Goal: Transaction & Acquisition: Purchase product/service

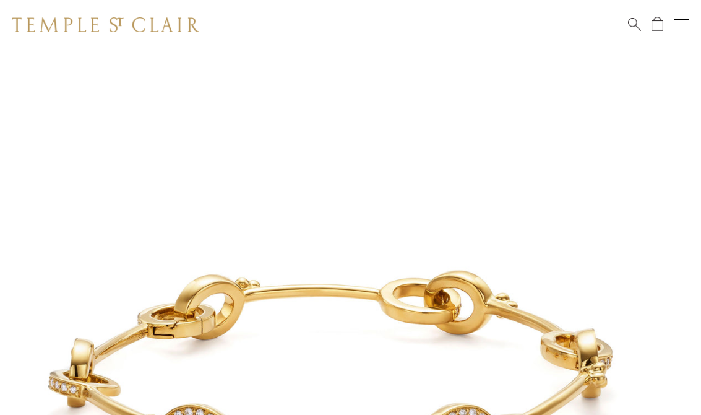
click at [625, 25] on div "Shop Shop Categories Amulets Pendants & Charms Lockets Chains & Leather Cords E…" at bounding box center [350, 25] width 701 height 50
click at [632, 26] on span "Search" at bounding box center [634, 23] width 13 height 13
click at [124, 77] on input "search" at bounding box center [357, 74] width 603 height 14
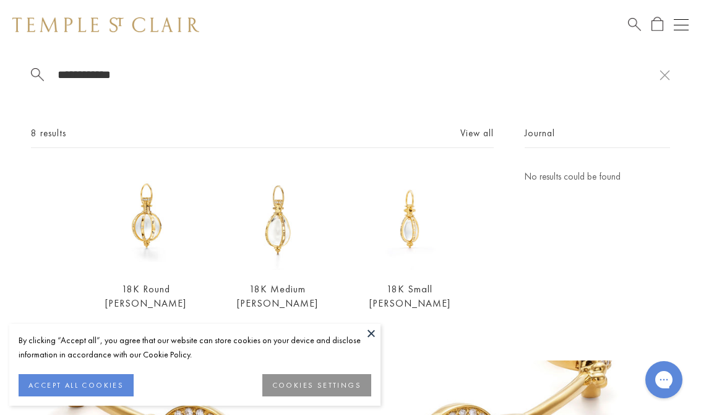
type input "**********"
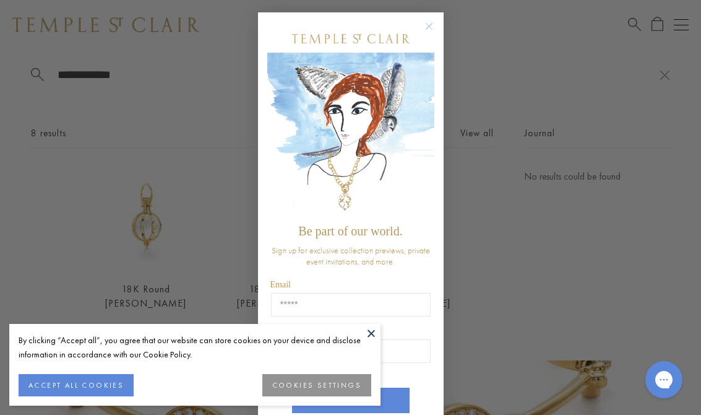
click at [378, 334] on button at bounding box center [371, 333] width 19 height 19
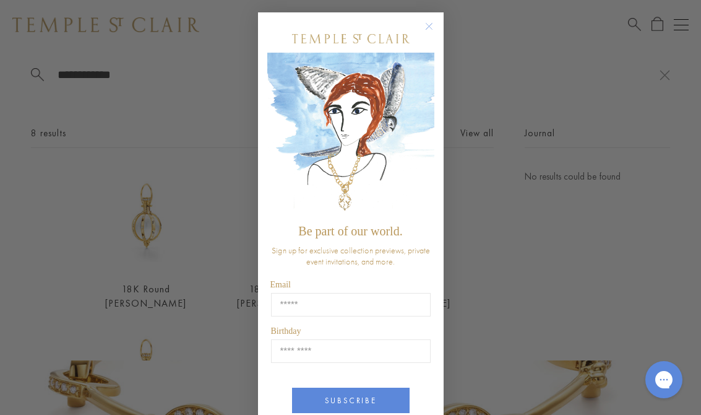
click at [423, 25] on circle "Close dialog" at bounding box center [428, 26] width 15 height 15
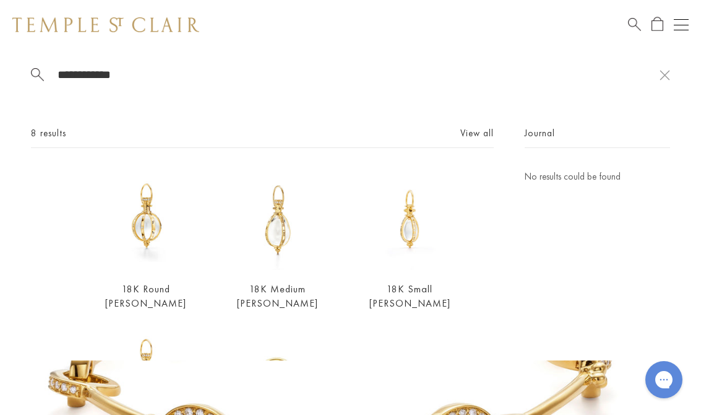
click at [142, 247] on img at bounding box center [145, 219] width 101 height 101
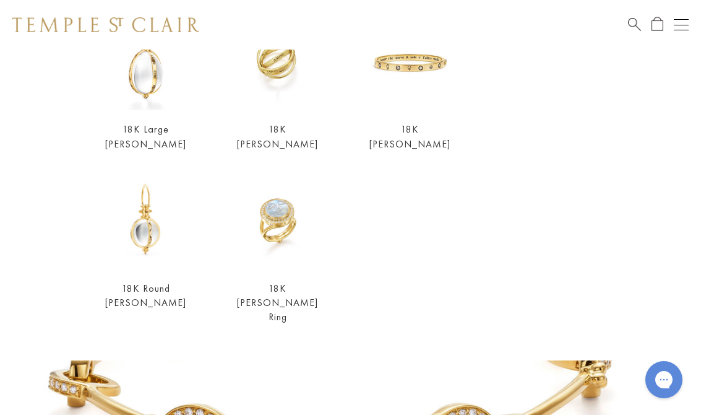
scroll to position [317, 0]
click at [152, 299] on link "18K Round [PERSON_NAME]" at bounding box center [145, 295] width 81 height 27
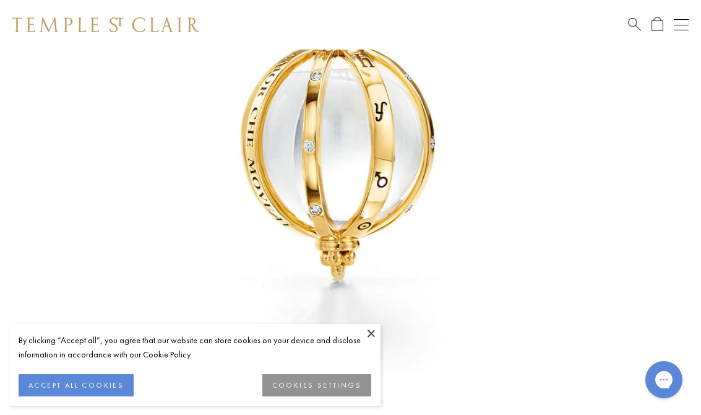
scroll to position [328, 0]
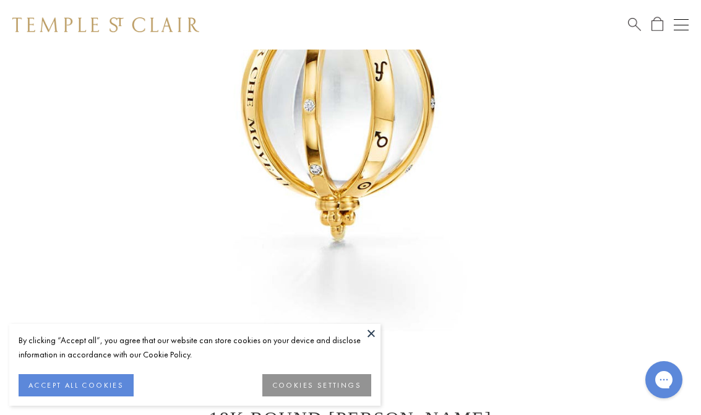
click at [579, 313] on img at bounding box center [332, 54] width 664 height 664
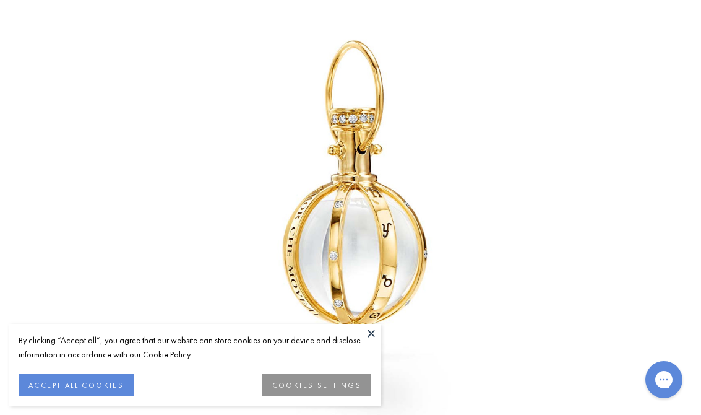
click at [379, 342] on button at bounding box center [371, 333] width 19 height 19
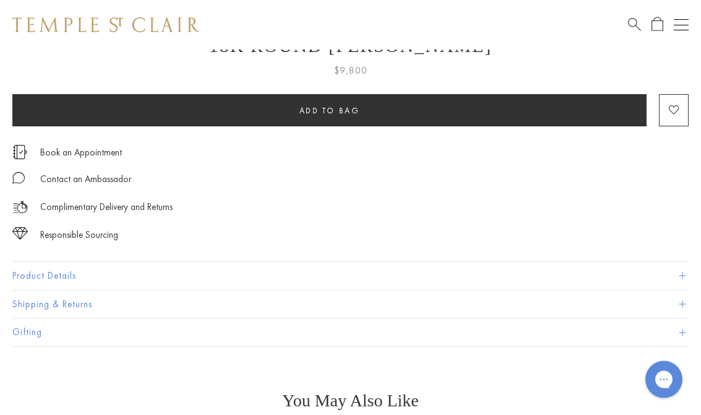
scroll to position [715, 0]
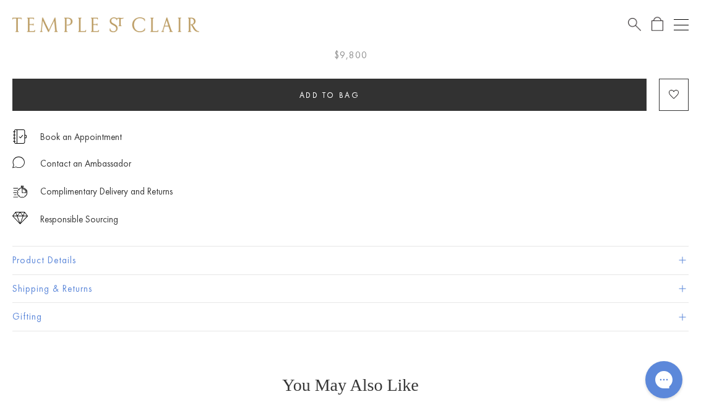
click at [537, 254] on button "Product Details" at bounding box center [350, 260] width 676 height 28
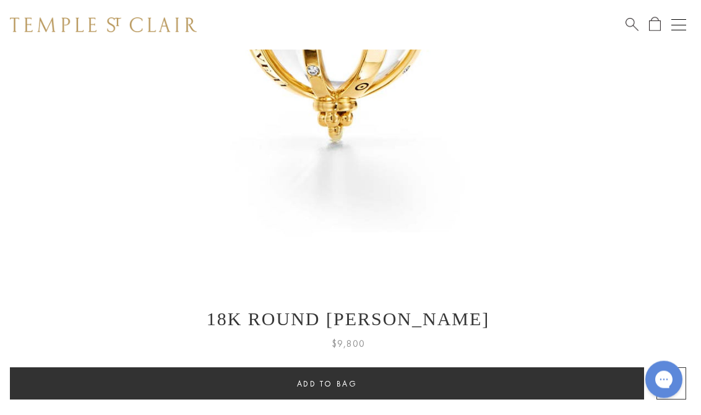
scroll to position [399, 2]
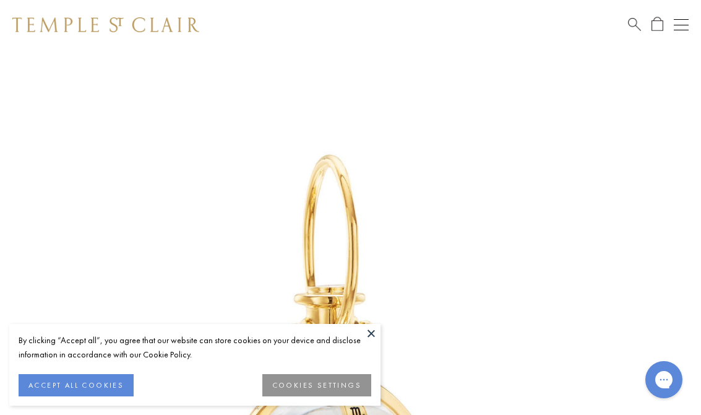
click at [369, 327] on button at bounding box center [371, 333] width 19 height 19
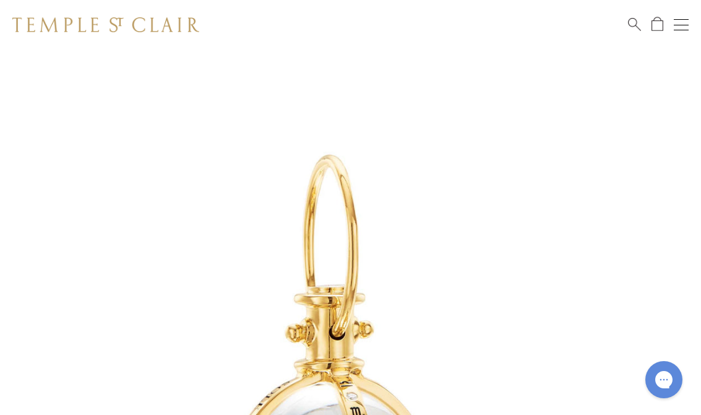
click at [619, 27] on div "Shop Shop Categories Amulets Pendants & Charms Lockets Chains & Leather Cords E…" at bounding box center [350, 25] width 701 height 50
click at [635, 24] on span "Search" at bounding box center [634, 23] width 13 height 13
click at [104, 82] on input "search" at bounding box center [357, 74] width 603 height 14
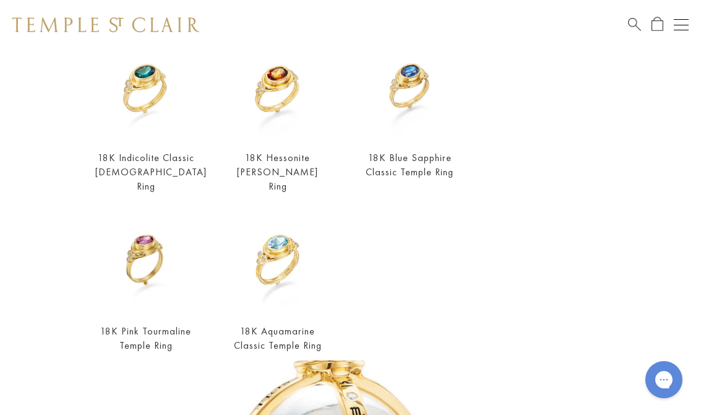
scroll to position [132, 0]
click at [622, 25] on div "Shop Shop Categories Amulets Pendants & Charms Lockets Chains & Leather Cords E…" at bounding box center [350, 25] width 701 height 50
click at [621, 27] on div "Shop Shop Categories Amulets Pendants & Charms Lockets Chains & Leather Cords E…" at bounding box center [350, 25] width 701 height 50
click at [639, 22] on span "Search" at bounding box center [634, 23] width 13 height 13
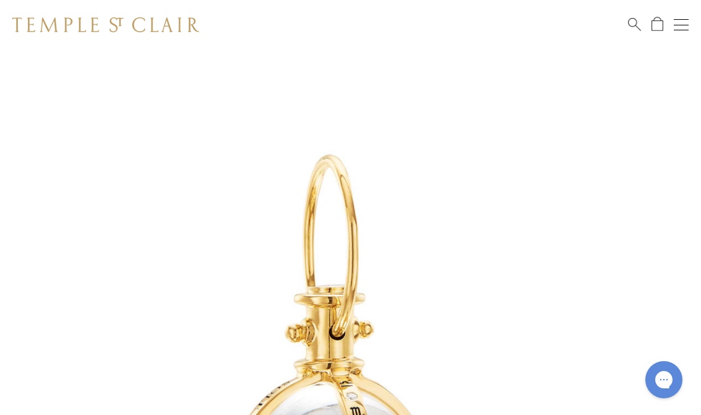
click at [613, 25] on div "Shop Shop Categories Amulets Pendants & Charms Lockets Chains & Leather Cords E…" at bounding box center [350, 25] width 701 height 50
click at [629, 26] on span "Search" at bounding box center [634, 23] width 13 height 13
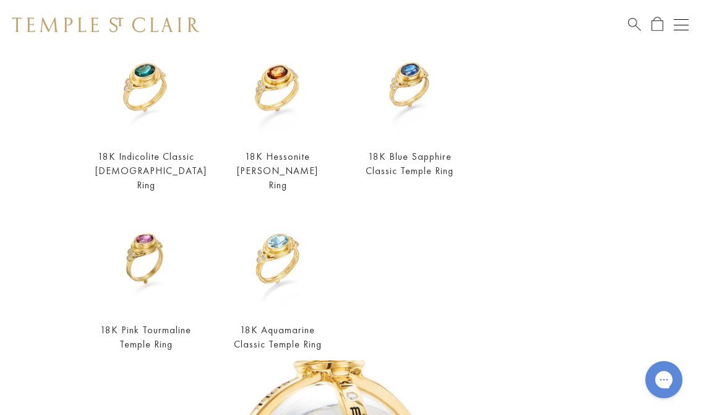
scroll to position [0, 0]
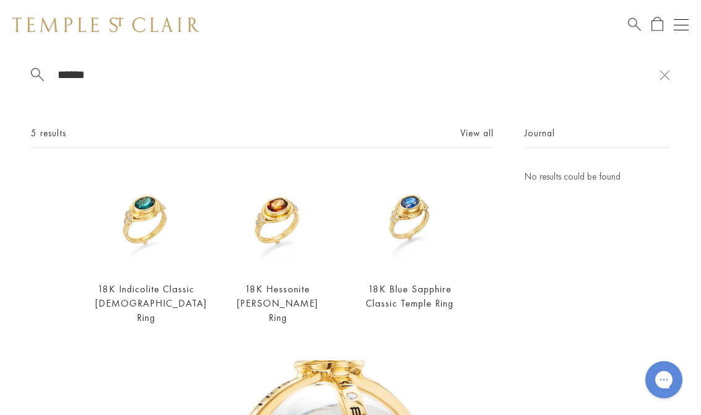
click at [181, 77] on input "******" at bounding box center [357, 74] width 603 height 14
click at [661, 77] on button at bounding box center [665, 75] width 11 height 12
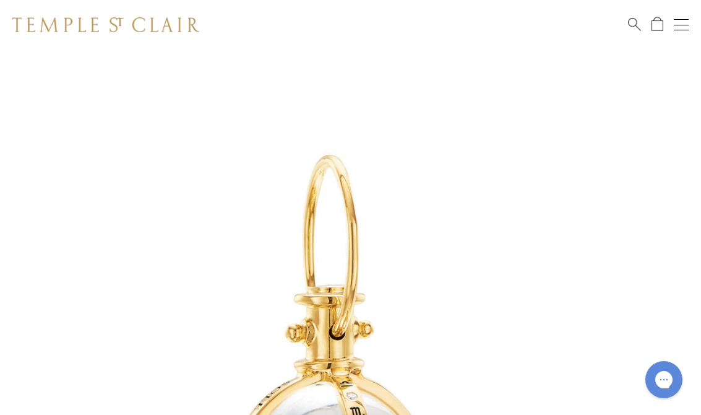
click at [631, 30] on link "Search" at bounding box center [634, 24] width 13 height 15
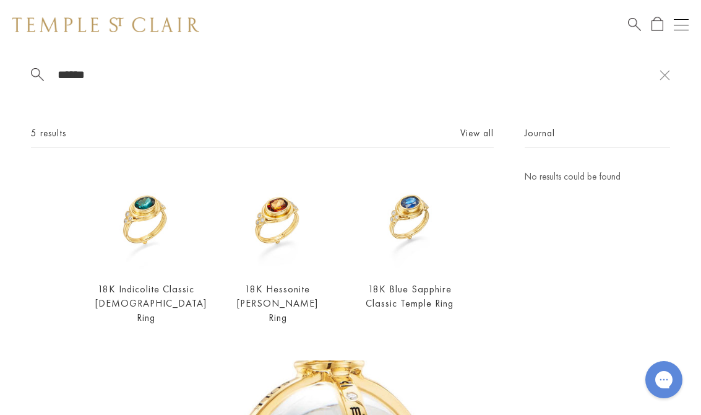
click at [149, 67] on input "******" at bounding box center [357, 74] width 603 height 14
click at [121, 82] on input "******" at bounding box center [357, 74] width 603 height 14
type input "*"
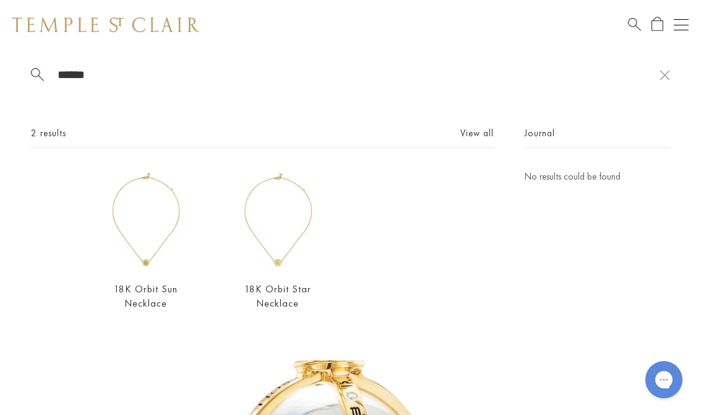
type input "******"
click at [158, 240] on img at bounding box center [145, 219] width 101 height 101
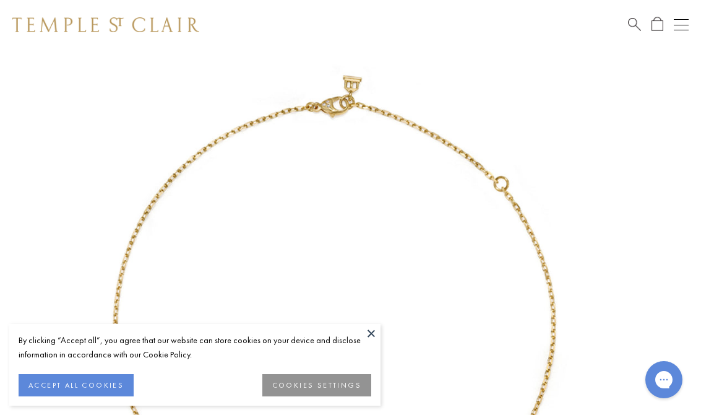
click at [375, 328] on button at bounding box center [371, 333] width 19 height 19
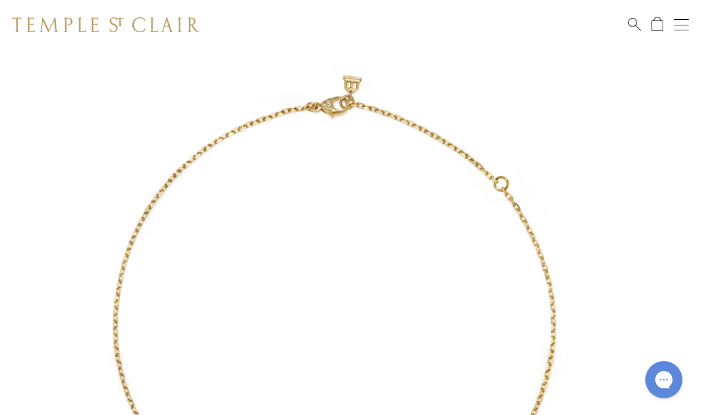
click at [615, 28] on div "Shop Shop Categories Amulets Pendants & Charms Lockets Chains & Leather Cords E…" at bounding box center [350, 25] width 701 height 50
click at [631, 27] on span "Search" at bounding box center [634, 23] width 13 height 13
click at [139, 82] on input "search" at bounding box center [357, 74] width 603 height 14
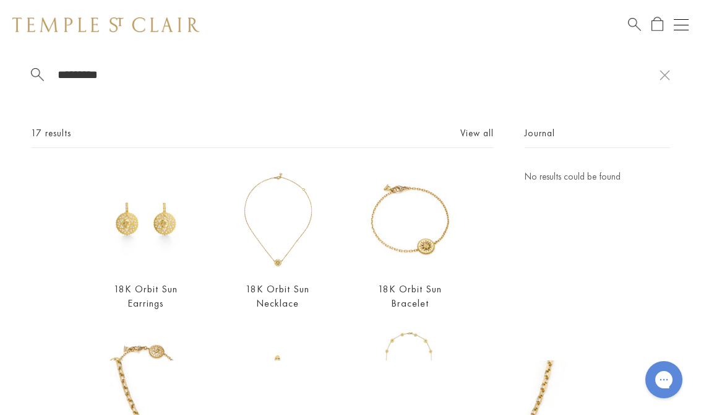
type input "*********"
click at [149, 264] on img at bounding box center [145, 219] width 101 height 101
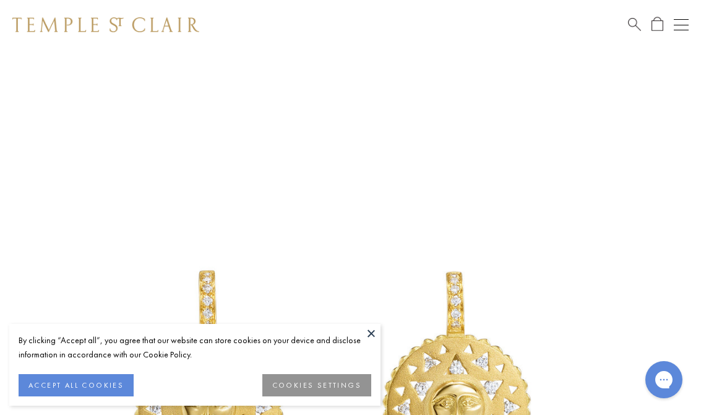
click at [620, 31] on div "Shop Shop Categories Amulets Pendants & Charms Lockets Chains & Leather Cords E…" at bounding box center [350, 25] width 701 height 50
click at [618, 33] on div "Shop Shop Categories Amulets Pendants & Charms Lockets Chains & Leather Cords E…" at bounding box center [350, 25] width 701 height 50
click at [629, 34] on div "Shop Shop Categories Amulets Pendants & Charms Lockets Chains & Leather Cords E…" at bounding box center [350, 25] width 701 height 50
click at [632, 23] on span "Search" at bounding box center [634, 23] width 13 height 13
click at [376, 329] on button at bounding box center [371, 333] width 19 height 19
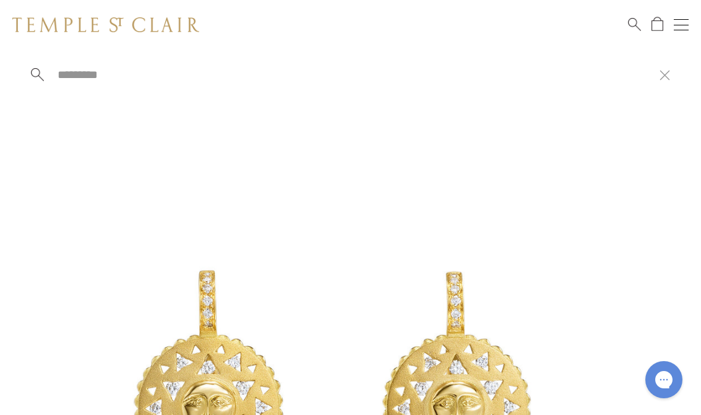
click at [107, 70] on input "search" at bounding box center [357, 74] width 603 height 14
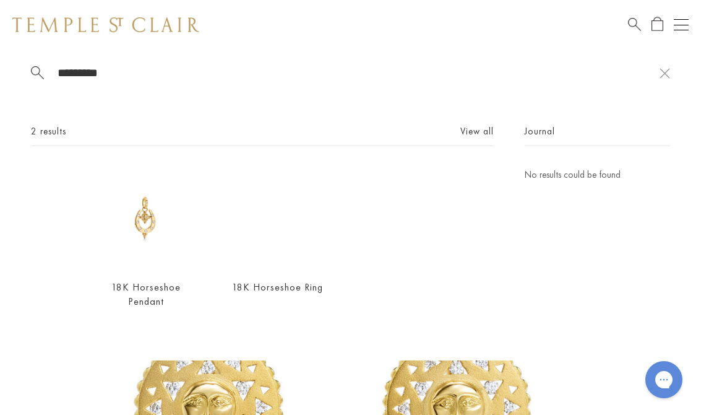
scroll to position [1, 0]
click at [167, 63] on div "********* 2 results View all 18K Horseshoe Pendant $2,950 18K Horseshoe Ring $3…" at bounding box center [350, 205] width 701 height 311
click at [122, 74] on input "*********" at bounding box center [357, 74] width 603 height 14
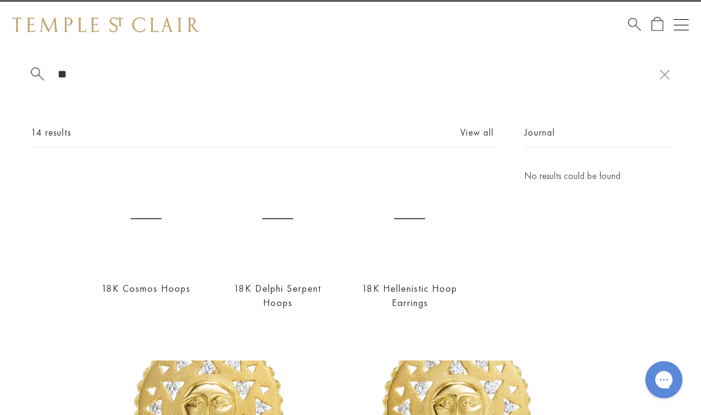
type input "*"
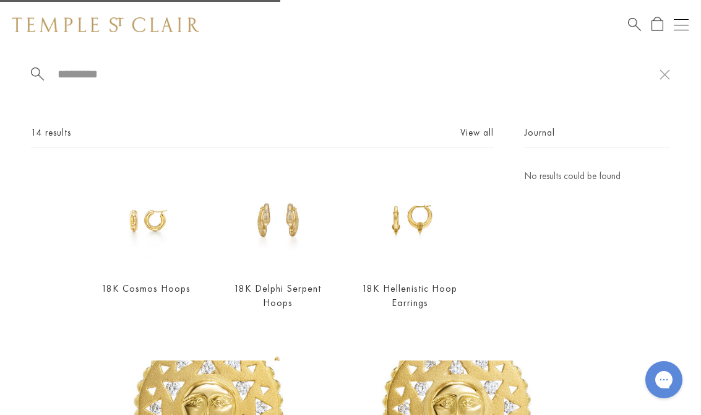
scroll to position [0, 0]
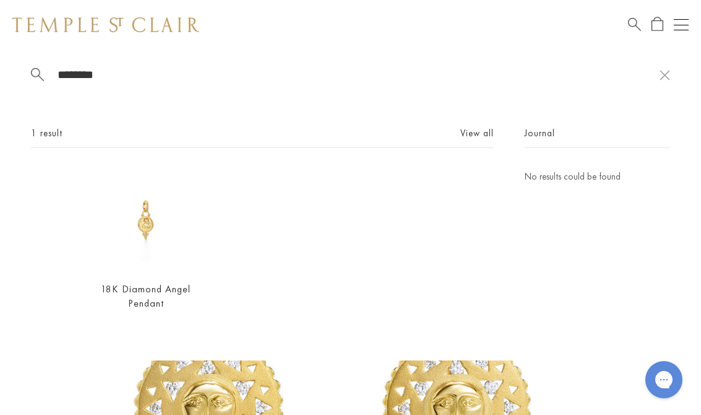
type input "********"
click at [496, 303] on div "1 result View all 18K Diamond Angel Pendant From $1,600 Journal No results coul…" at bounding box center [350, 227] width 639 height 202
click at [139, 230] on img at bounding box center [145, 219] width 101 height 101
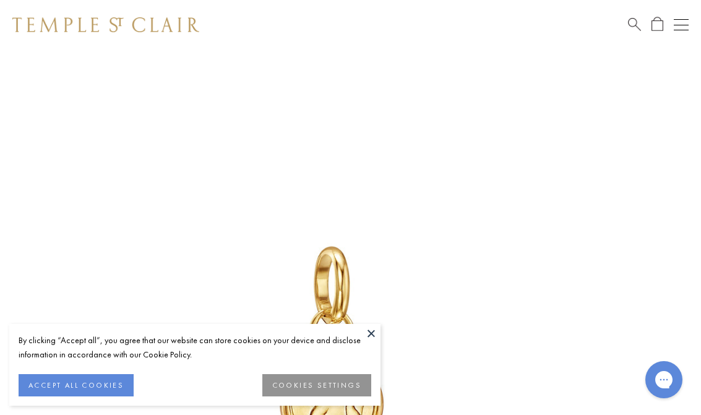
scroll to position [50, 0]
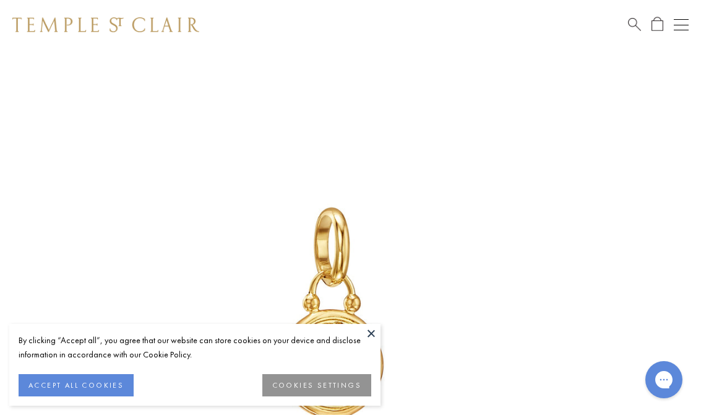
click at [366, 337] on button at bounding box center [371, 333] width 19 height 19
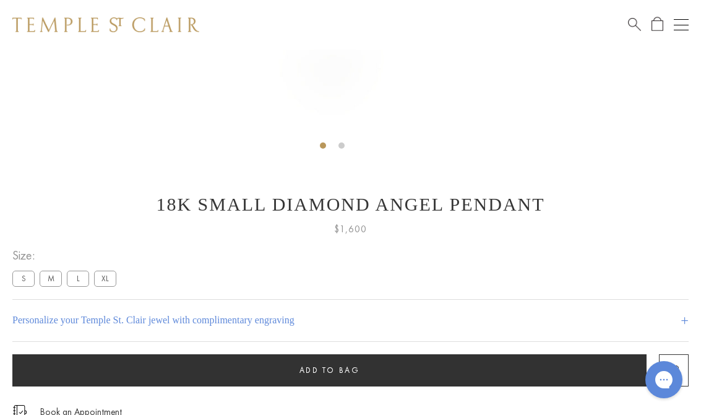
click at [53, 280] on label "M" at bounding box center [51, 277] width 22 height 15
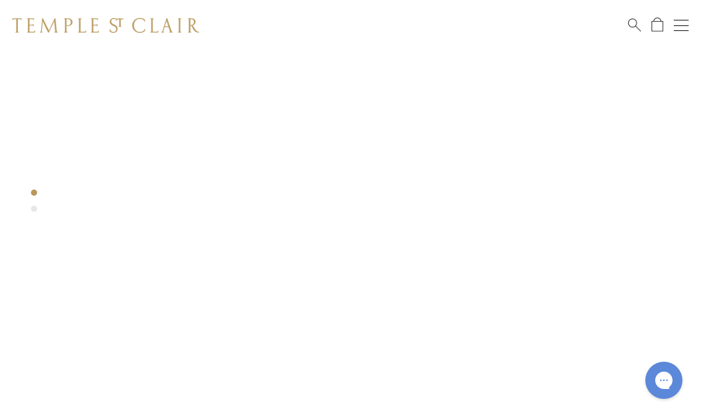
scroll to position [52, 0]
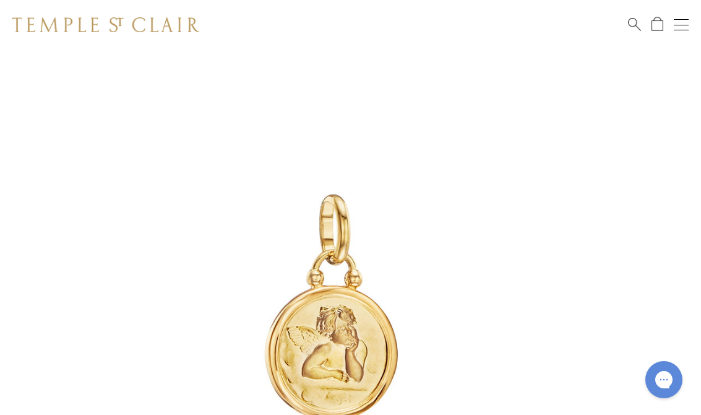
click at [637, 24] on span "Search" at bounding box center [634, 23] width 13 height 13
click at [88, 80] on input "search" at bounding box center [357, 74] width 603 height 14
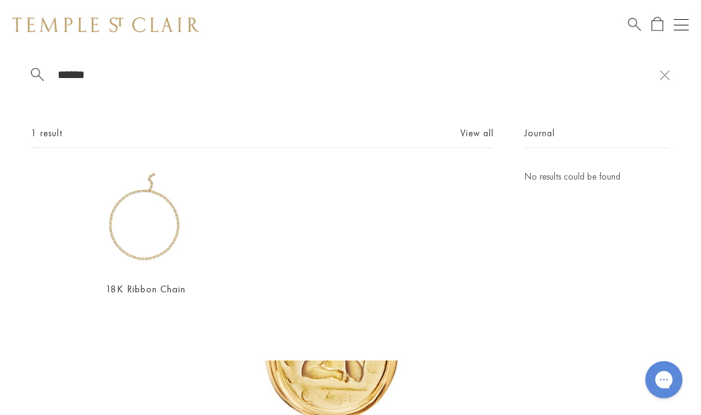
type input "******"
click at [168, 260] on img at bounding box center [145, 219] width 101 height 101
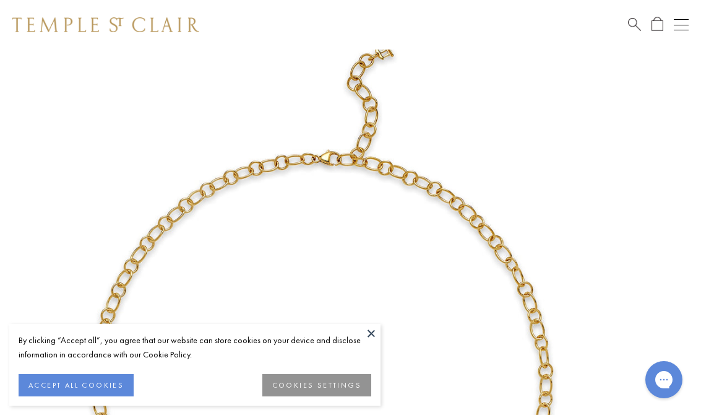
scroll to position [50, 0]
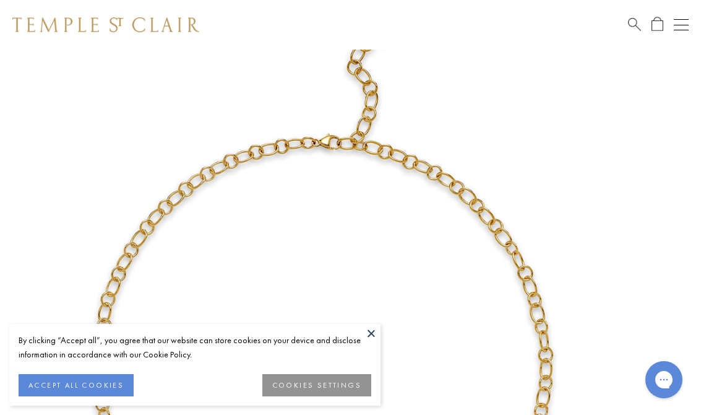
click at [372, 327] on button at bounding box center [371, 333] width 19 height 19
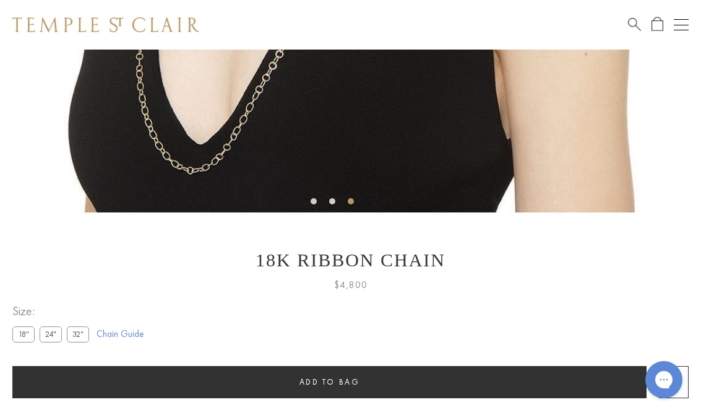
scroll to position [602, 0]
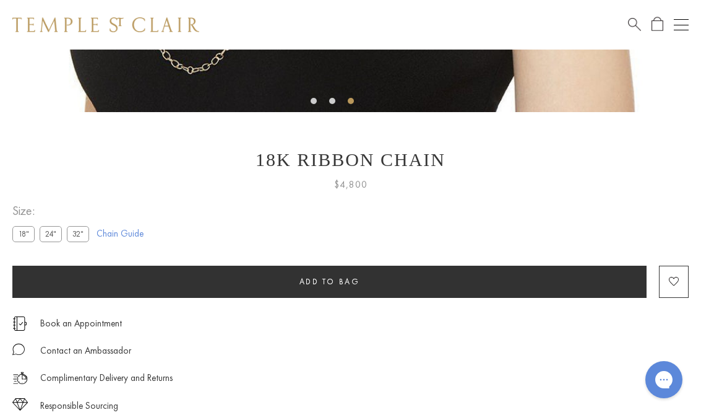
click at [76, 236] on label "32"" at bounding box center [78, 233] width 22 height 15
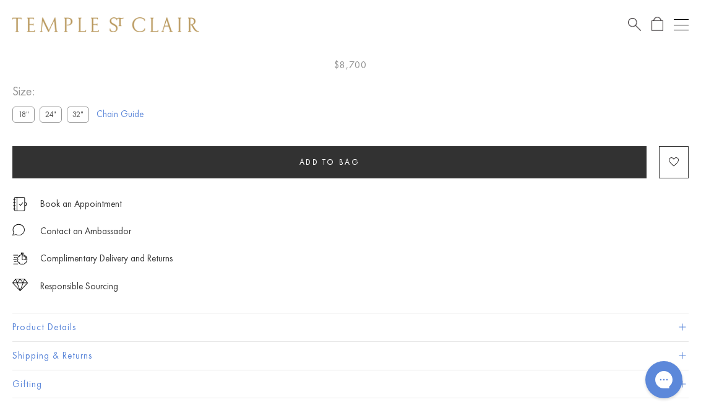
scroll to position [722, 0]
